Goal: Task Accomplishment & Management: Complete application form

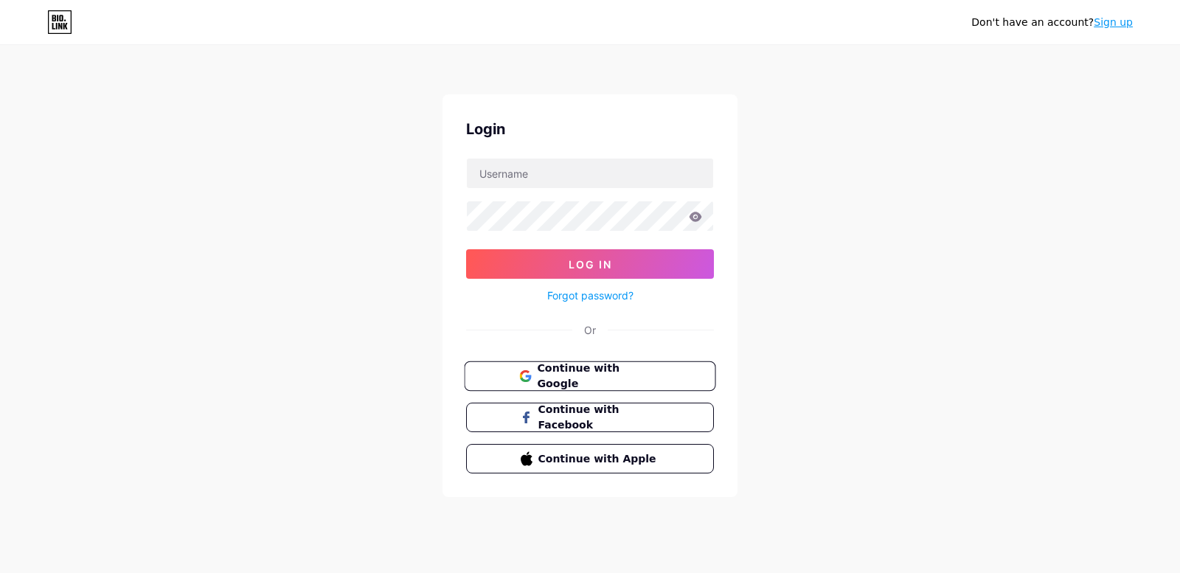
click at [533, 374] on span "Continue with Google" at bounding box center [590, 377] width 142 height 32
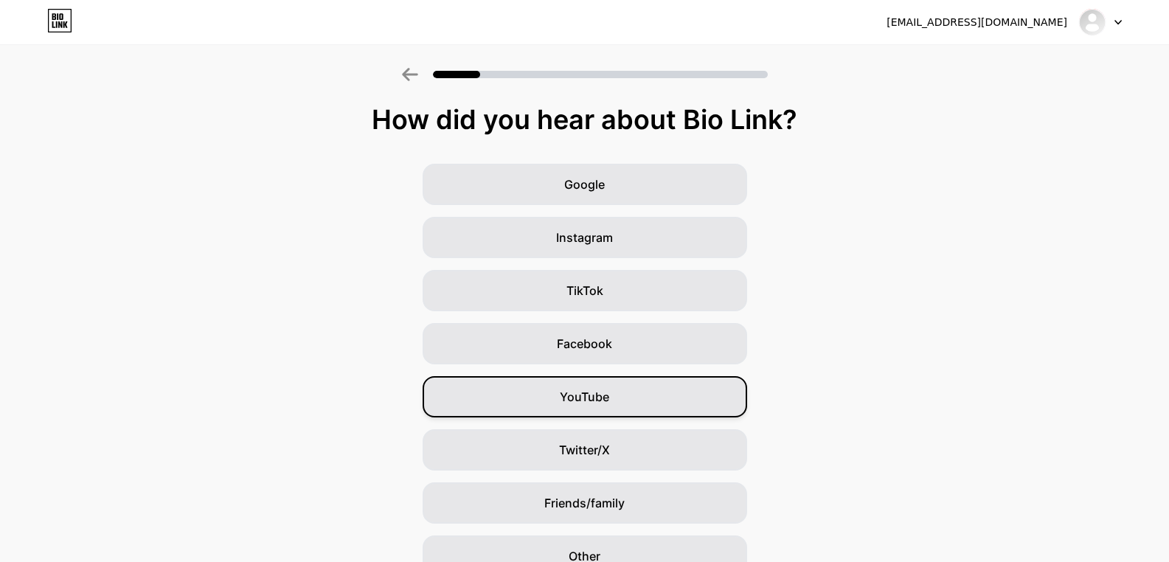
click at [594, 395] on span "YouTube" at bounding box center [584, 397] width 49 height 18
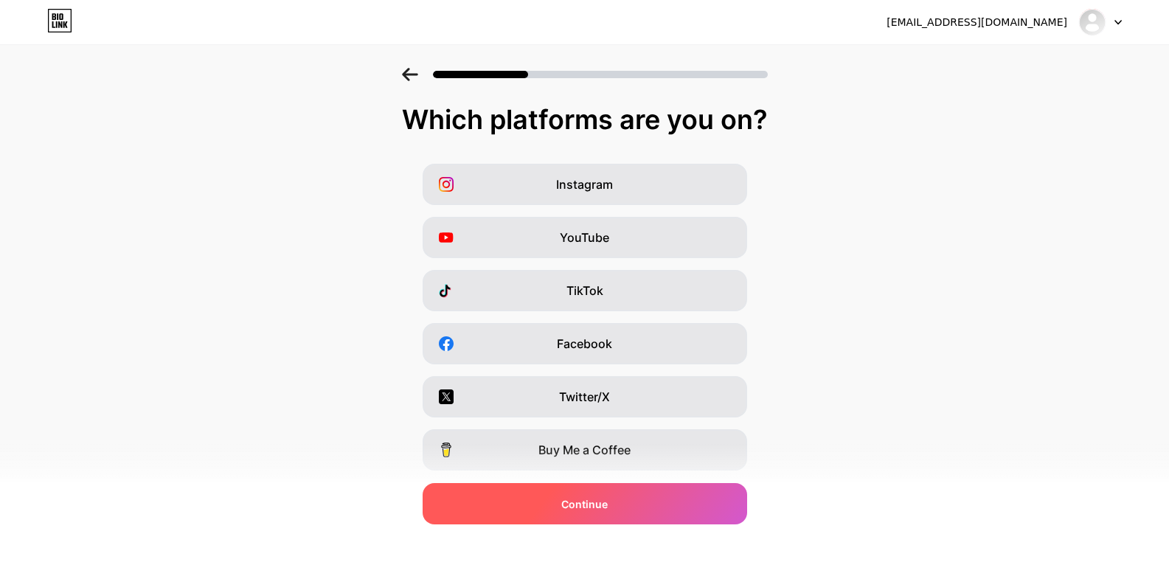
click at [575, 510] on span "Continue" at bounding box center [584, 503] width 46 height 15
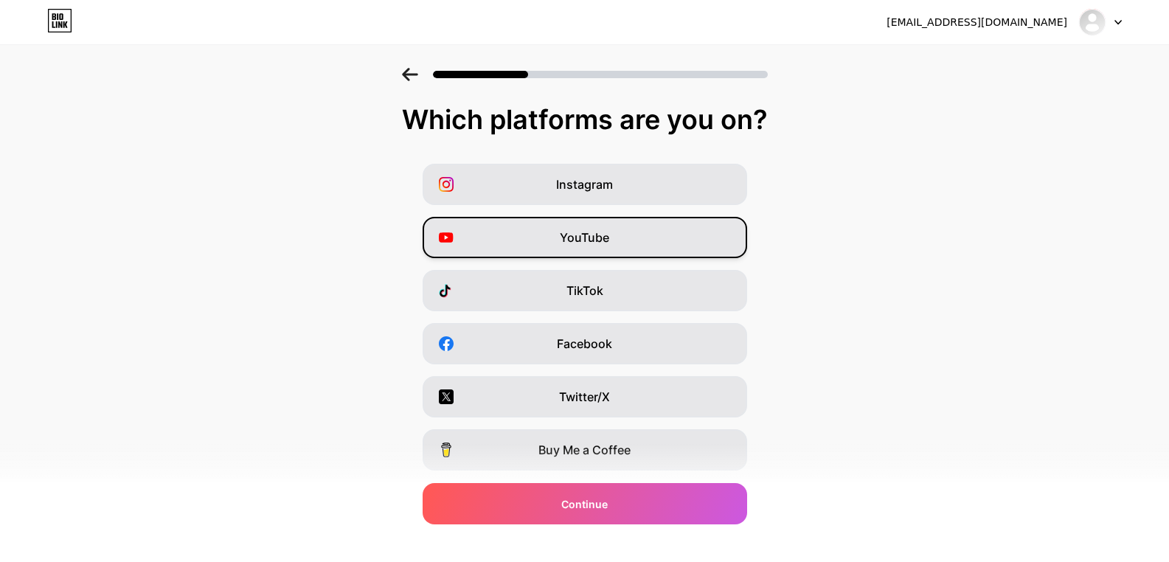
click at [609, 233] on span "YouTube" at bounding box center [584, 238] width 49 height 18
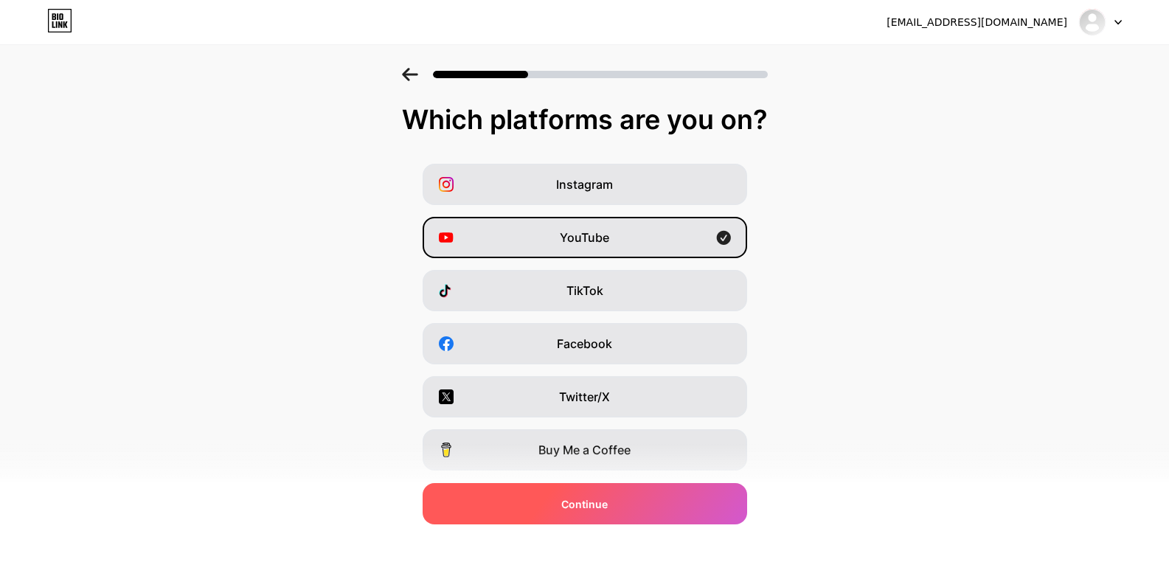
click at [671, 512] on div "Continue" at bounding box center [585, 503] width 325 height 41
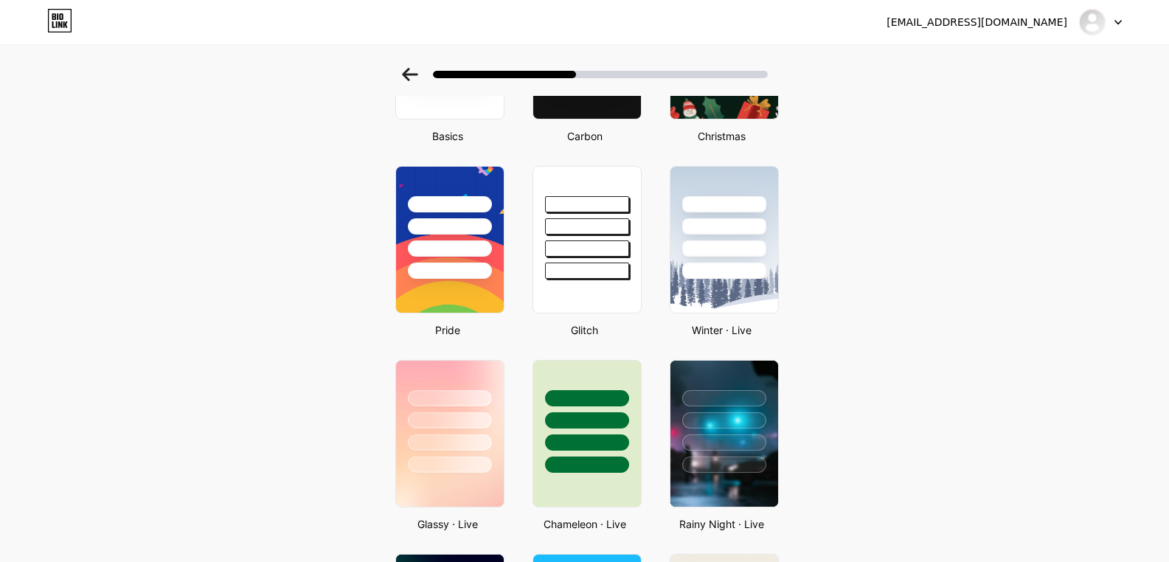
scroll to position [193, 0]
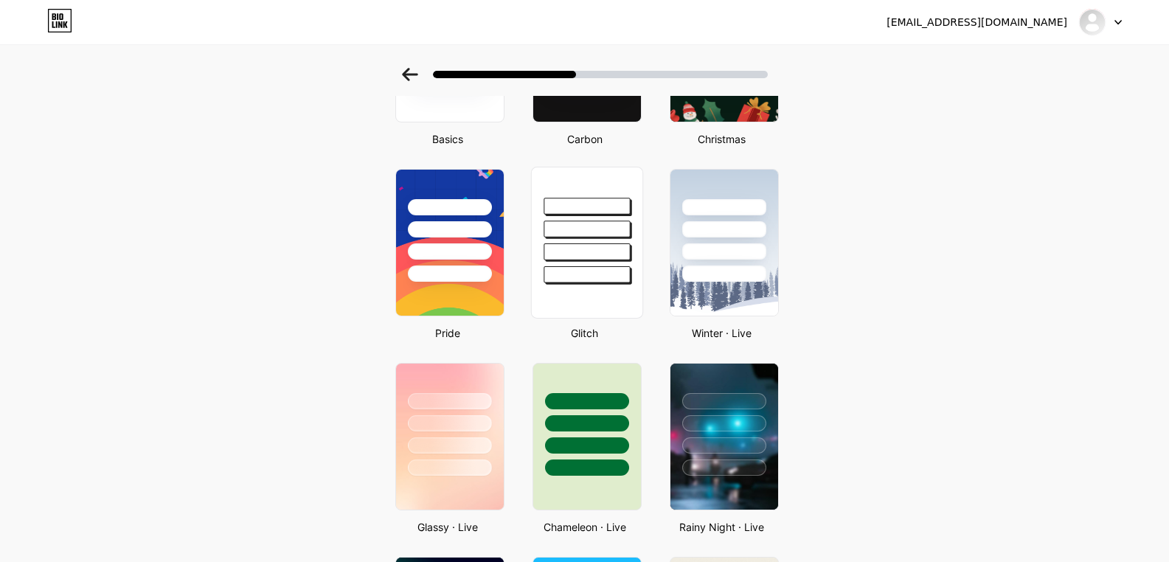
click at [603, 251] on div at bounding box center [587, 251] width 86 height 17
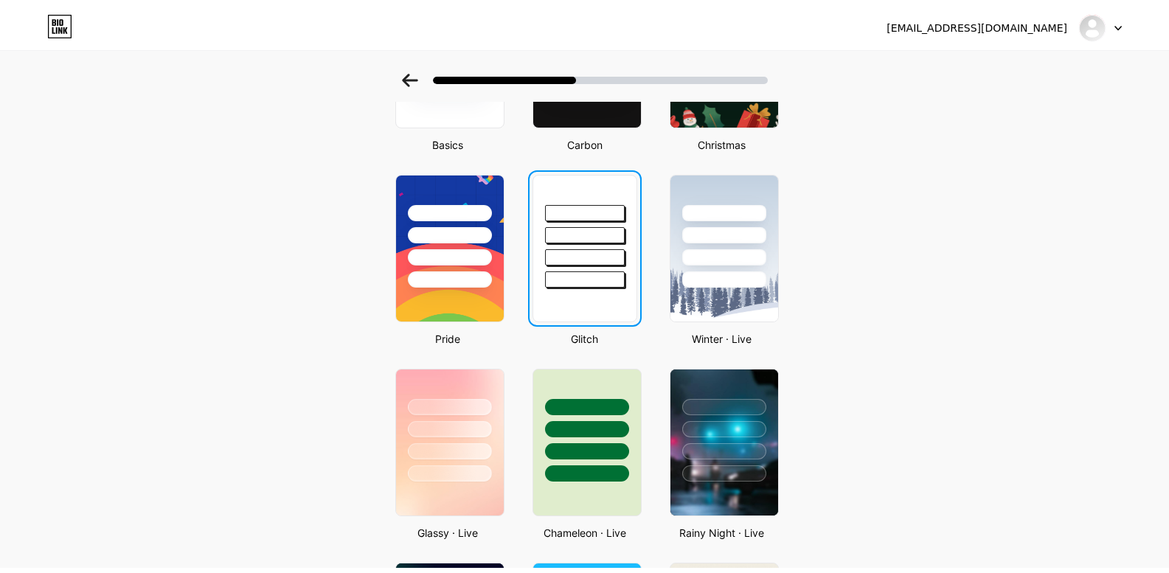
scroll to position [0, 0]
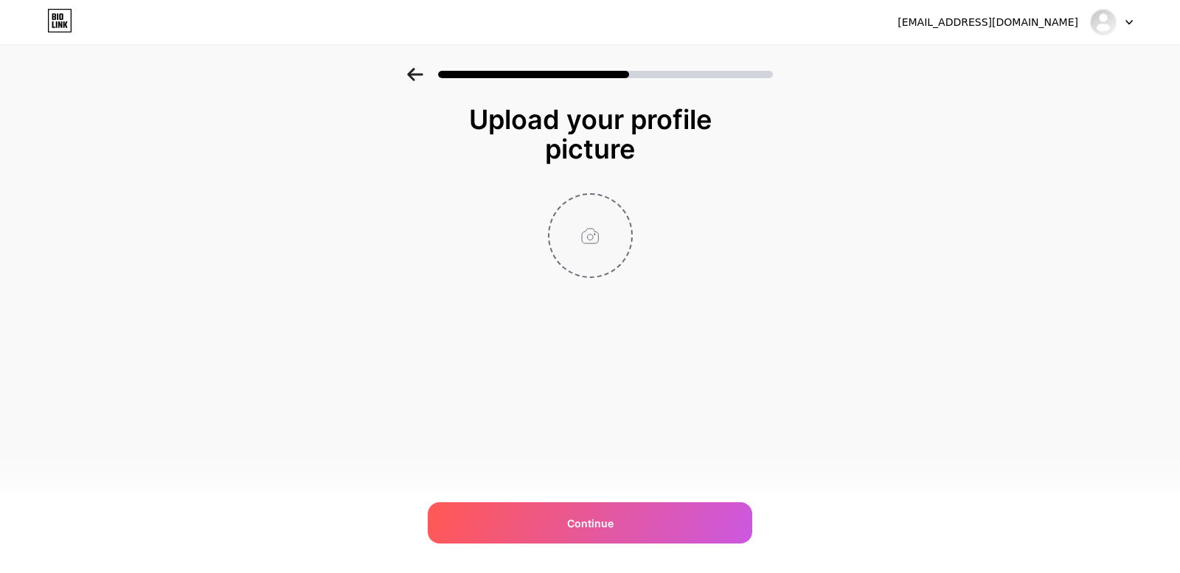
click at [603, 251] on input "file" at bounding box center [591, 236] width 82 height 82
type input "C:\fakepath\FOTO a.png"
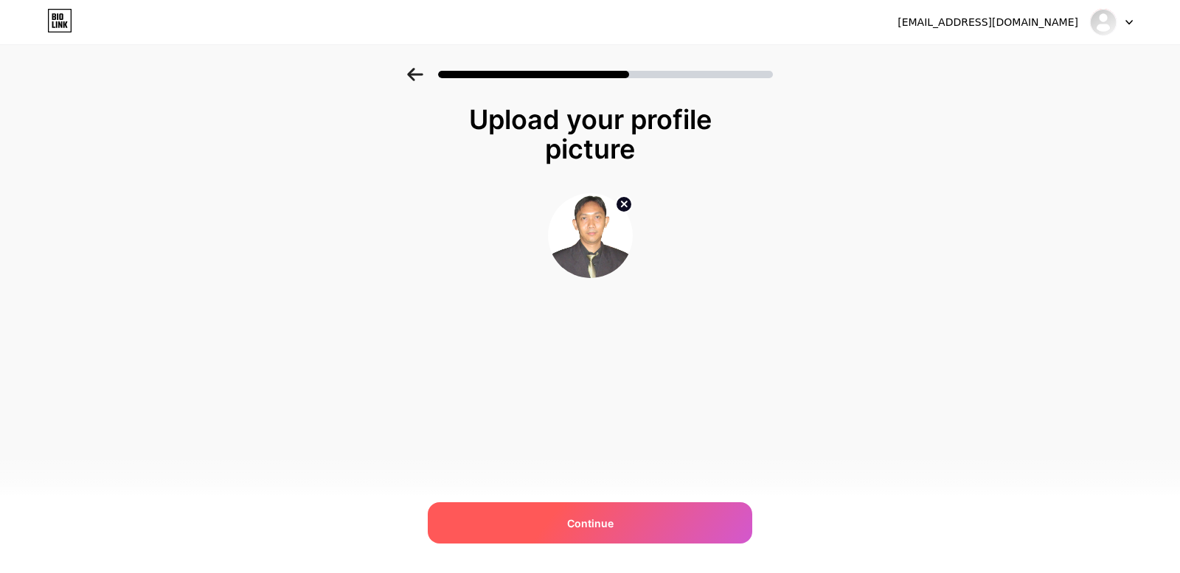
click at [578, 511] on div "Continue" at bounding box center [590, 522] width 325 height 41
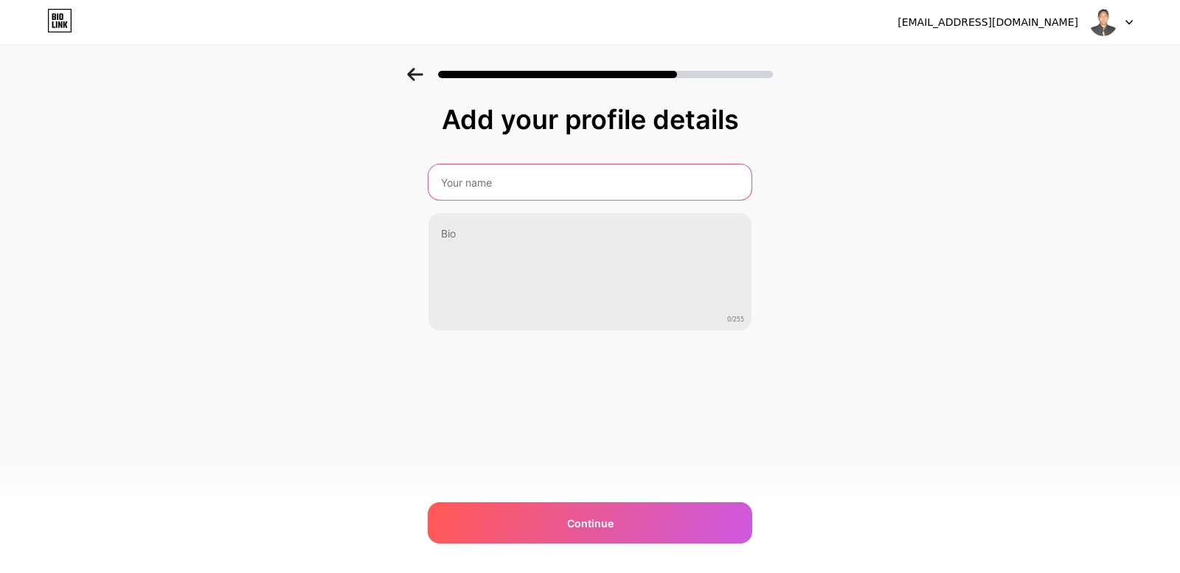
click at [478, 177] on input "text" at bounding box center [590, 181] width 323 height 35
type input "erwin"AHA PRo""
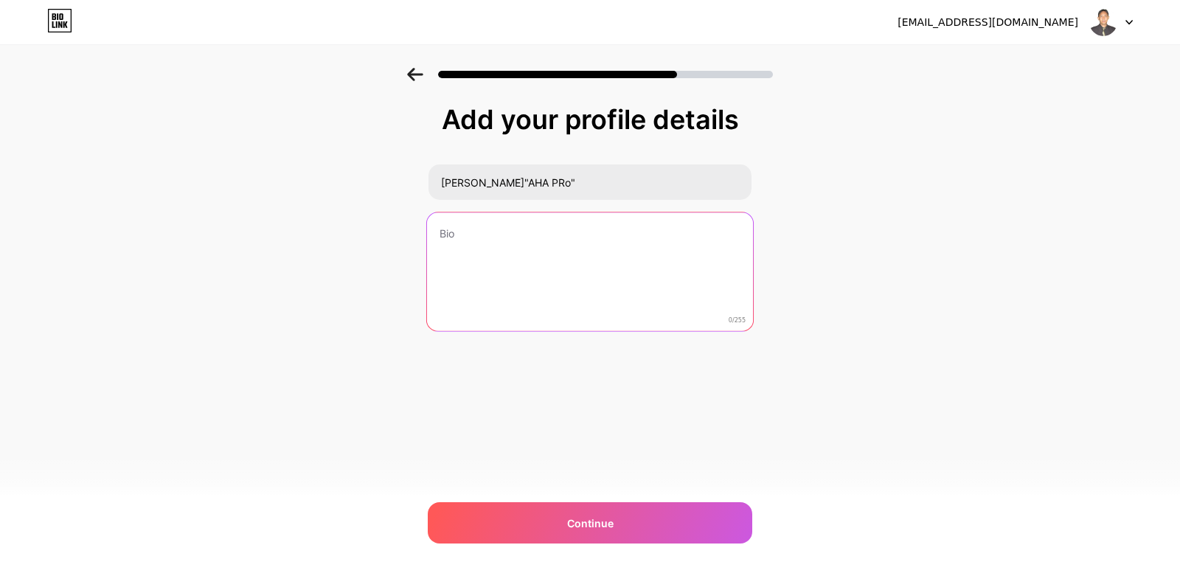
click at [516, 248] on textarea at bounding box center [590, 272] width 326 height 120
paste textarea "Saya adalah agen/marketing properti yang berdedikasi dan berpengalaman dalam me…"
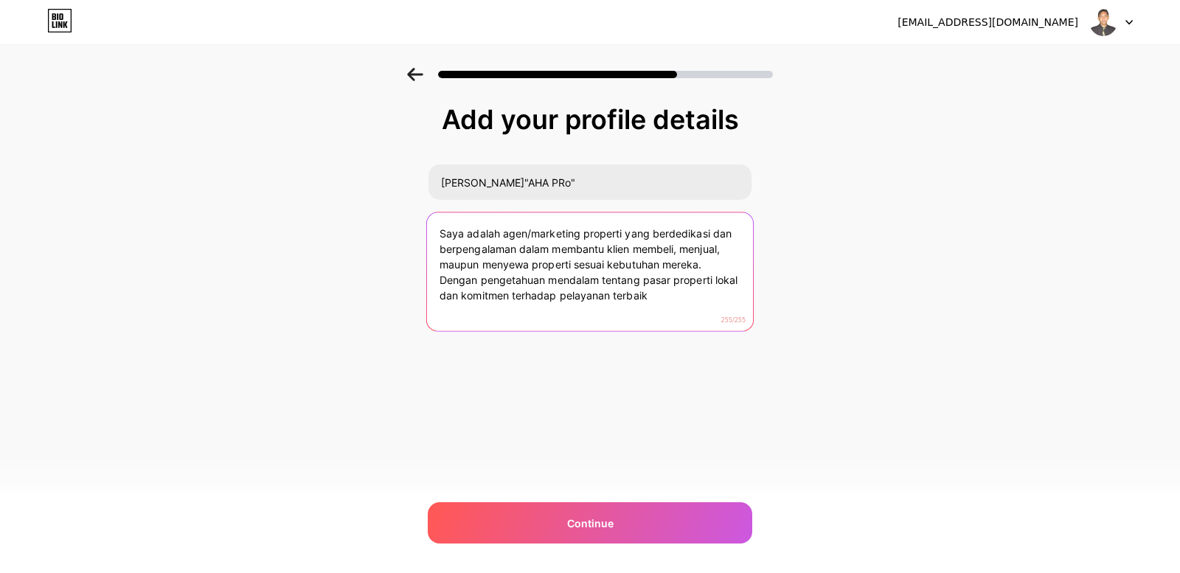
type textarea "Saya adalah agen/marketing properti yang berdedikasi dan berpengalaman dalam me…"
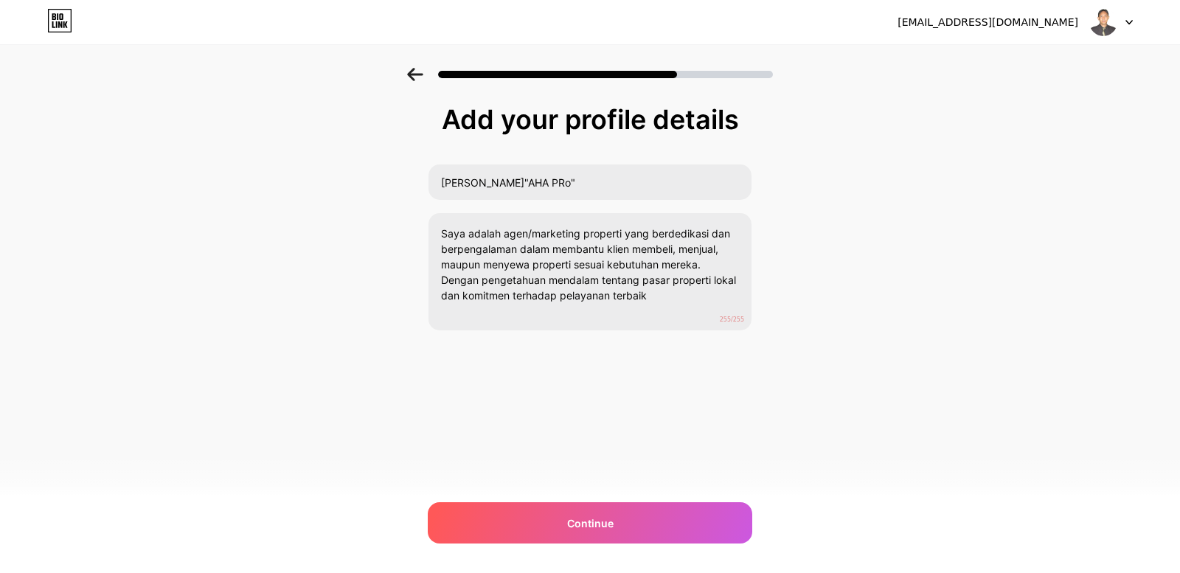
click at [814, 295] on div "Add your profile details erwin"AHA PRo" Saya adalah agen/marketing properti yan…" at bounding box center [590, 236] width 1180 height 337
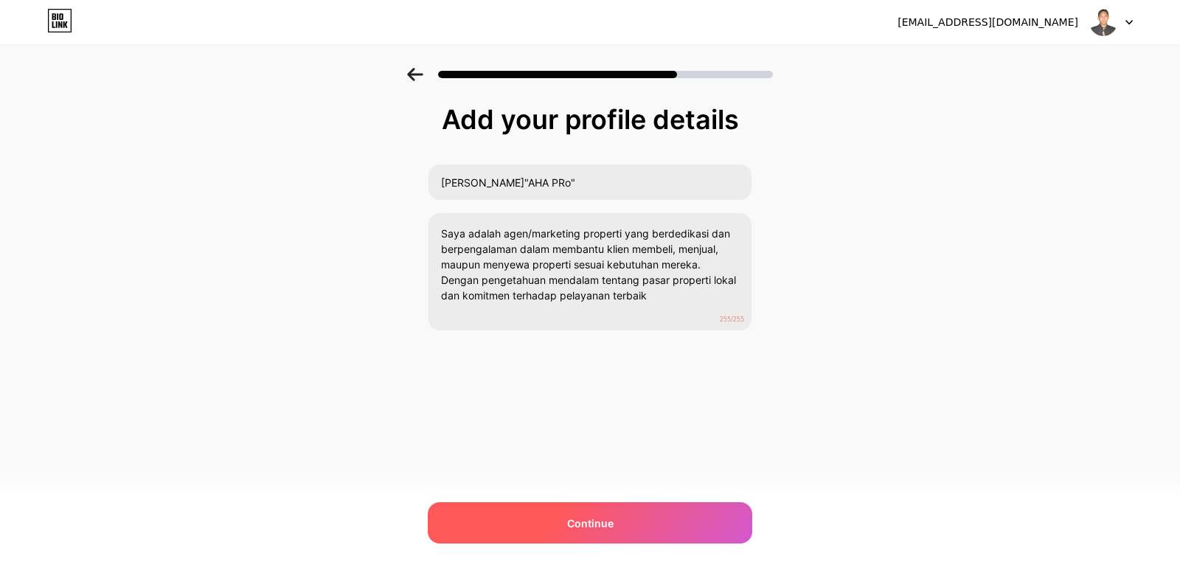
click at [600, 511] on div "Continue" at bounding box center [590, 522] width 325 height 41
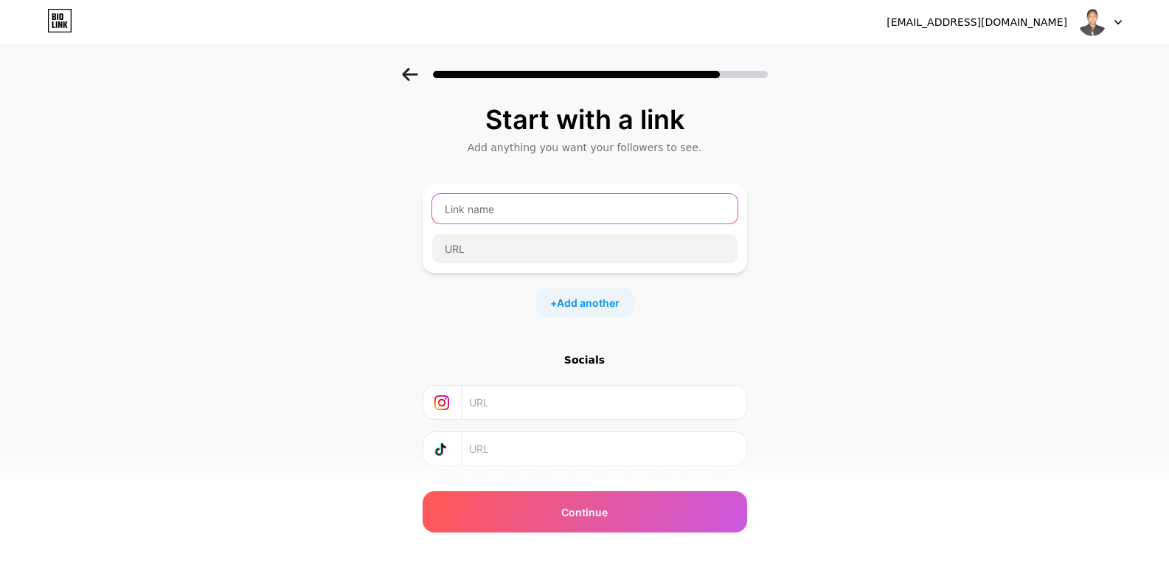
click at [516, 213] on input "text" at bounding box center [584, 209] width 305 height 30
type input "winpro"
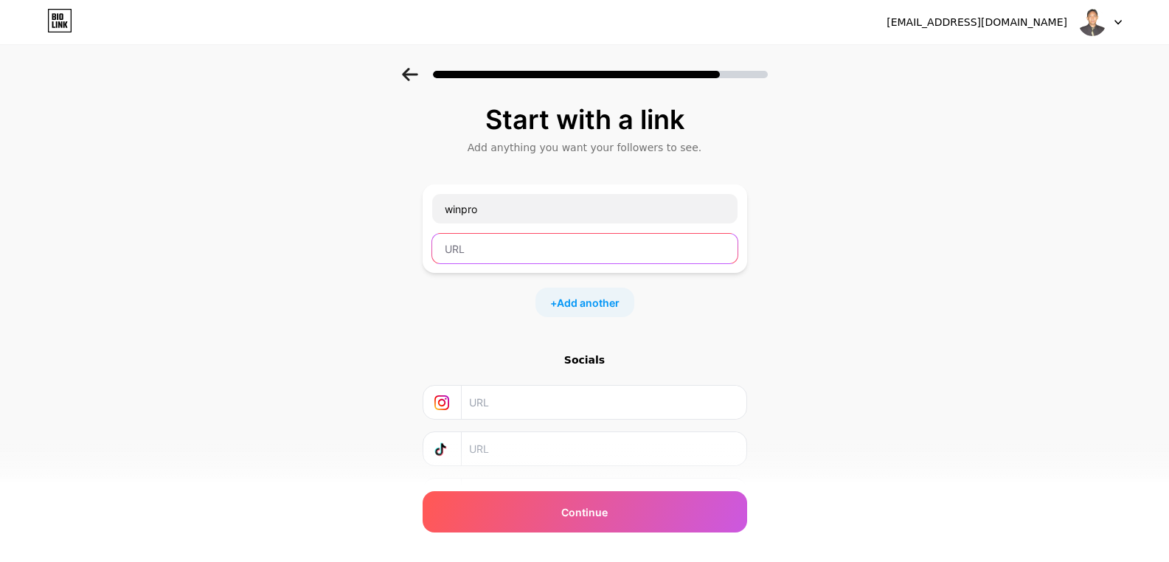
click at [508, 256] on input "text" at bounding box center [584, 249] width 305 height 30
click at [598, 303] on span "Add another" at bounding box center [588, 302] width 63 height 15
click at [555, 251] on input "text" at bounding box center [584, 249] width 305 height 30
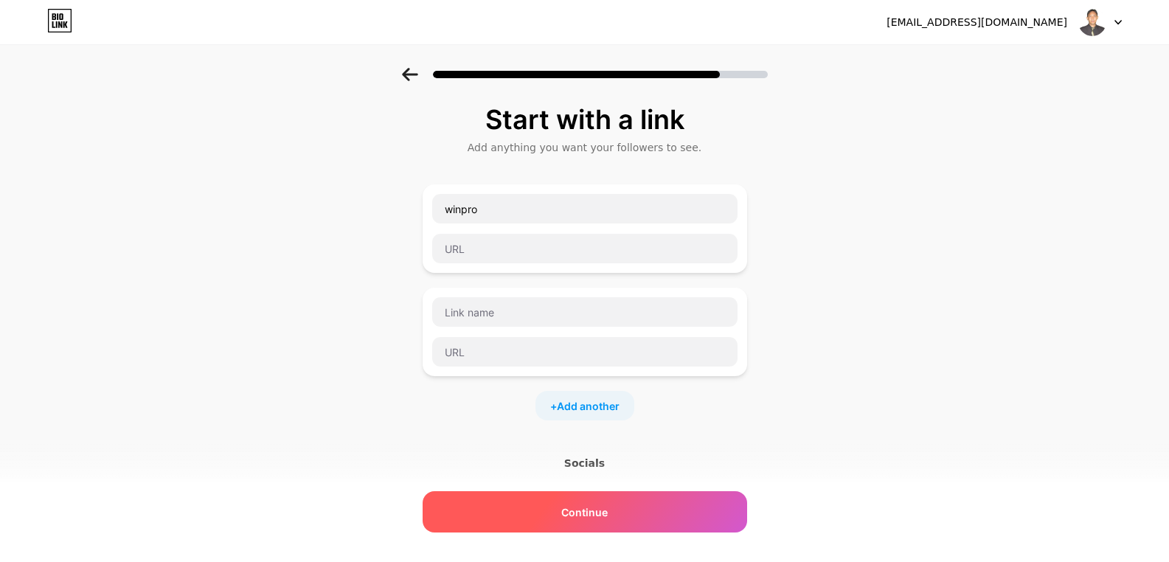
click at [581, 505] on span "Continue" at bounding box center [584, 512] width 46 height 15
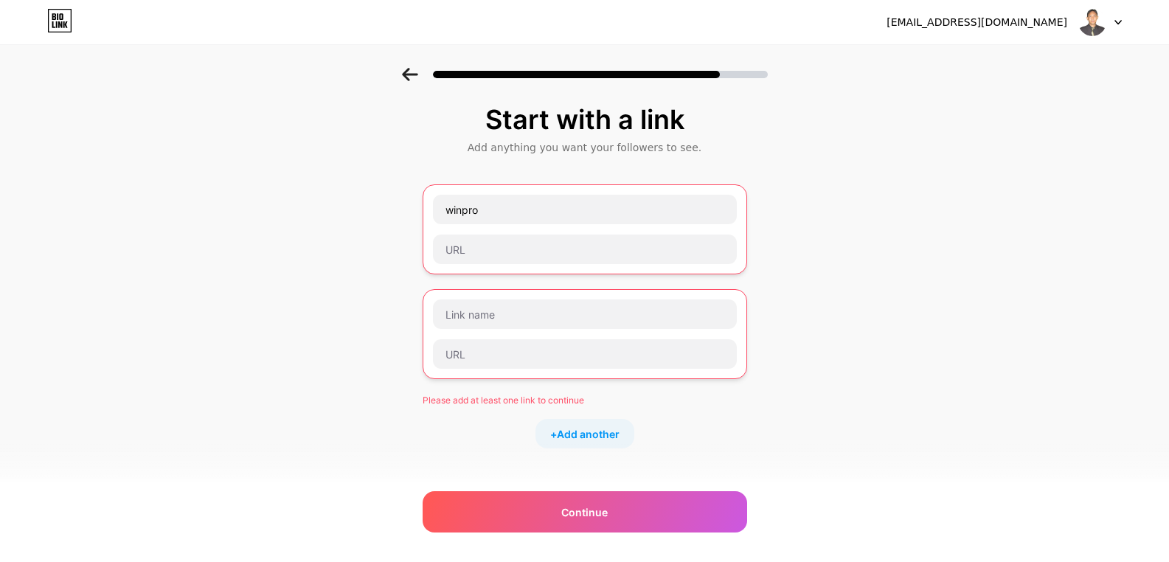
click at [418, 71] on icon at bounding box center [410, 74] width 16 height 13
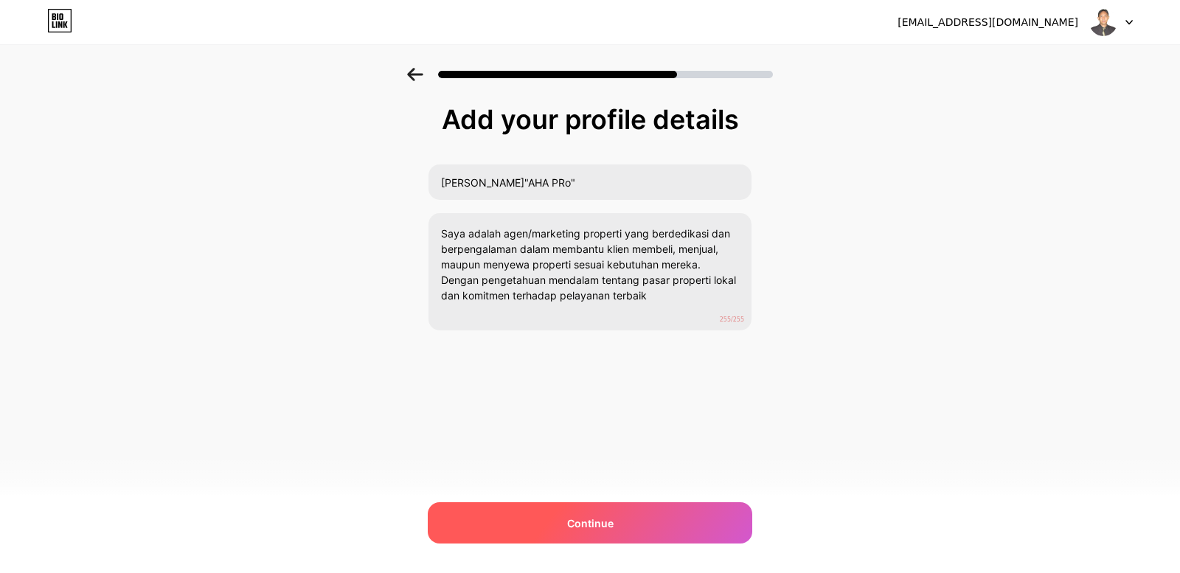
click at [562, 517] on div "Continue" at bounding box center [590, 522] width 325 height 41
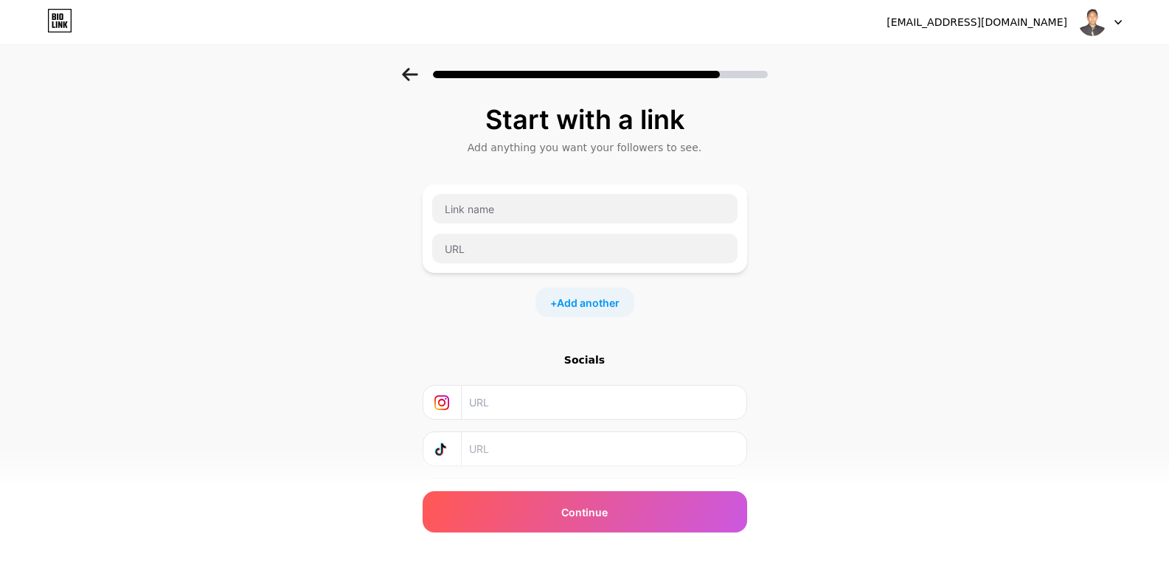
click at [505, 409] on input "text" at bounding box center [603, 402] width 268 height 33
type input "e"
type input "ertetilu"
click at [494, 204] on input "text" at bounding box center [584, 209] width 305 height 30
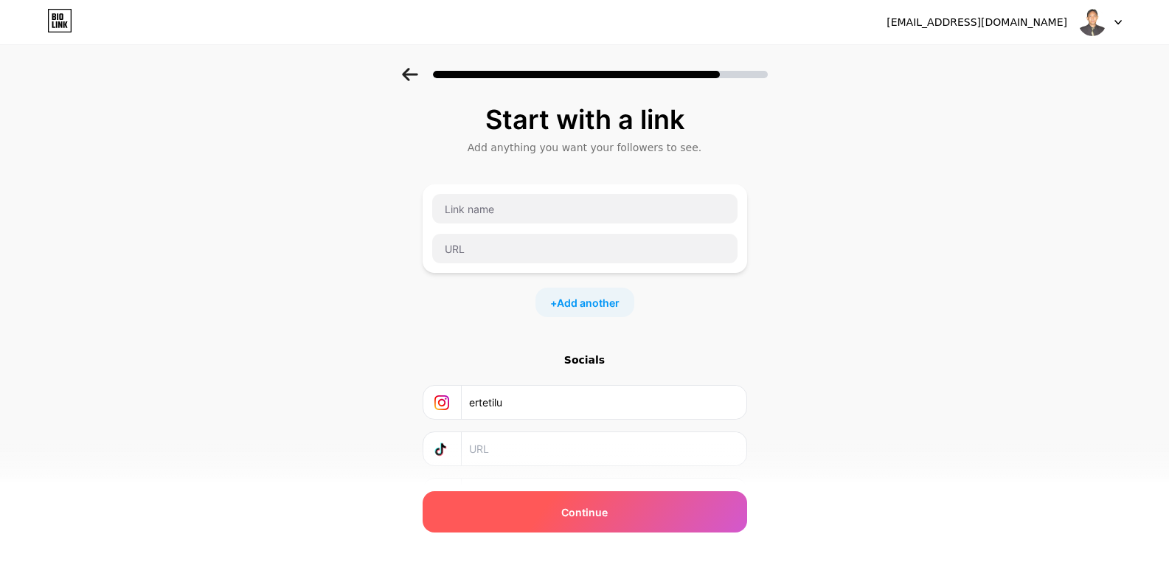
click at [589, 513] on span "Continue" at bounding box center [584, 512] width 46 height 15
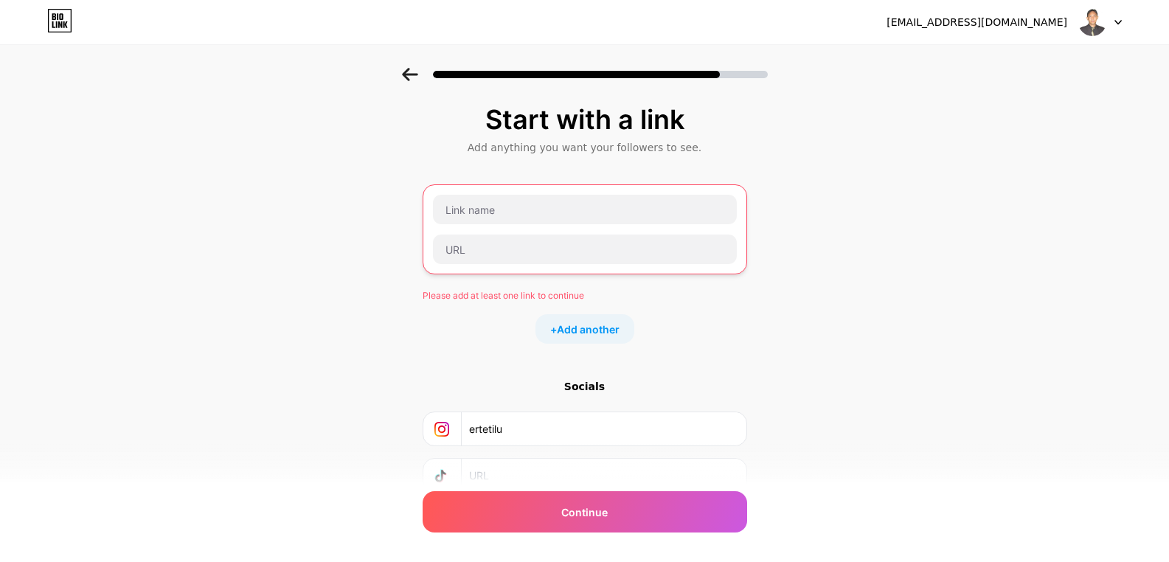
drag, startPoint x: 396, startPoint y: 52, endPoint x: 583, endPoint y: -48, distance: 211.9
click at [583, 0] on html "adrianxxx7@gmail.com Logout Link Copied Start with a link Add anything you want…" at bounding box center [584, 336] width 1169 height 672
click at [488, 247] on input "text" at bounding box center [585, 250] width 304 height 30
click at [488, 248] on input "text" at bounding box center [585, 250] width 304 height 30
paste input "https://www.facebook.com/erwin.adrianto.1"
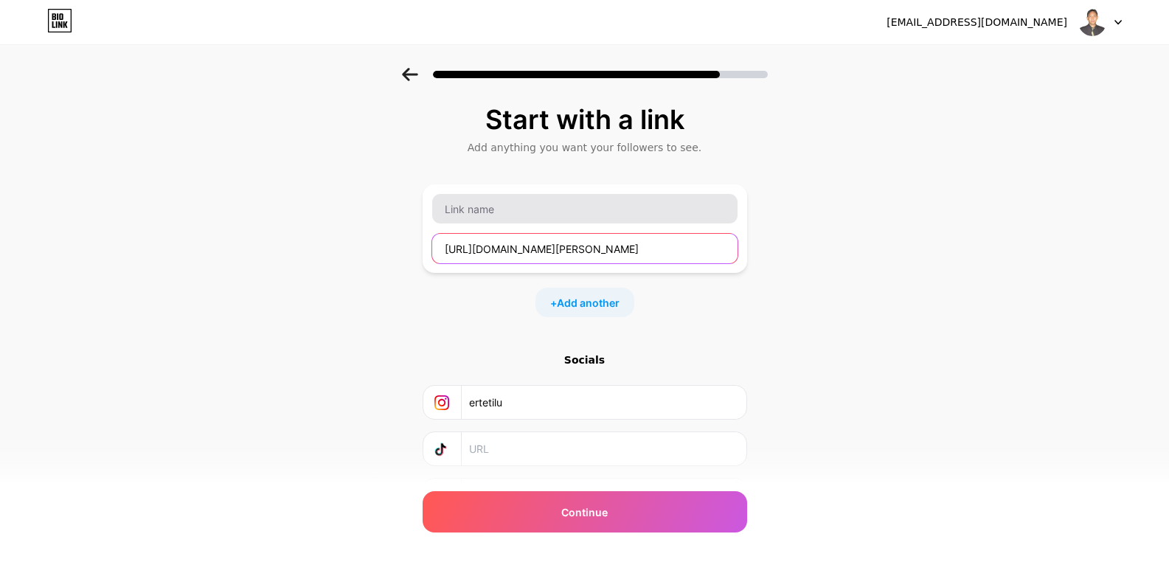
type input "https://www.facebook.com/erwin.adrianto.1"
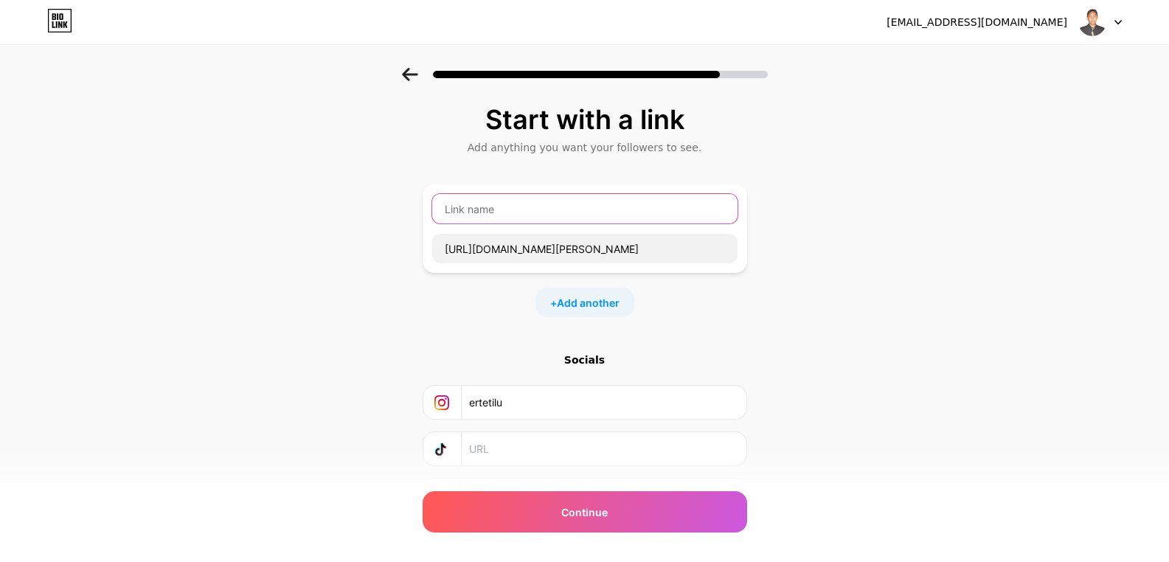
click at [511, 206] on input "text" at bounding box center [584, 209] width 305 height 30
type input "facebook"
click at [540, 410] on input "ertetilu" at bounding box center [603, 402] width 268 height 33
type input "e"
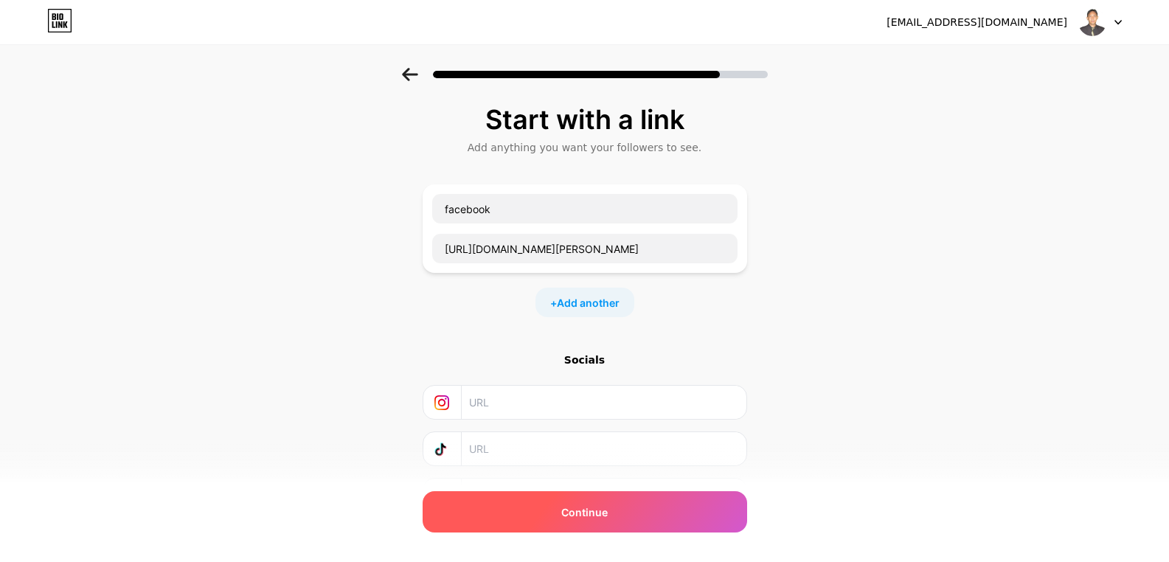
click at [568, 515] on span "Continue" at bounding box center [584, 512] width 46 height 15
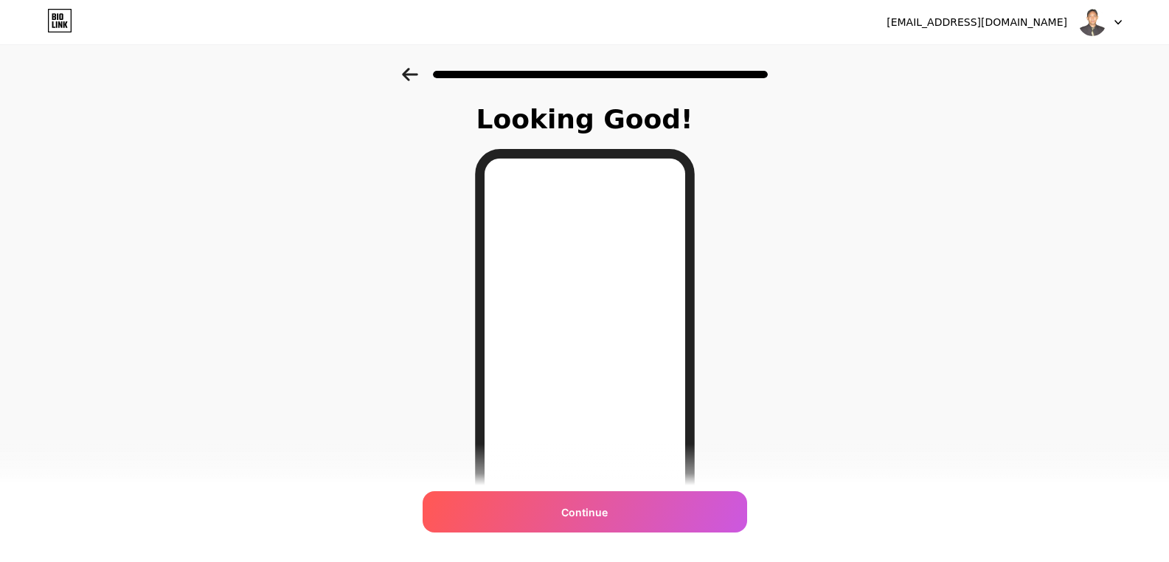
click at [568, 515] on span "Continue" at bounding box center [584, 512] width 46 height 15
